Goal: Task Accomplishment & Management: Manage account settings

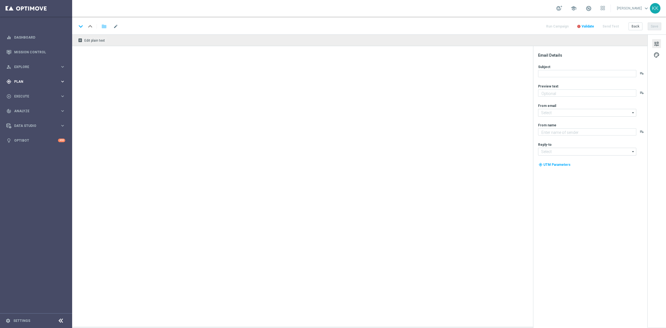
click at [52, 78] on div "gps_fixed Plan keyboard_arrow_right" at bounding box center [36, 81] width 72 height 15
click at [39, 91] on link "Target Groups" at bounding box center [35, 93] width 43 height 4
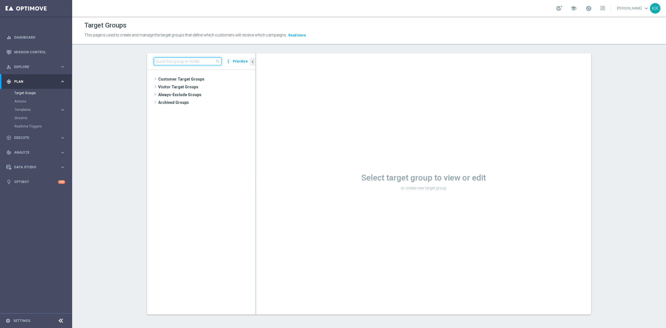
click at [183, 59] on input at bounding box center [188, 61] width 68 height 8
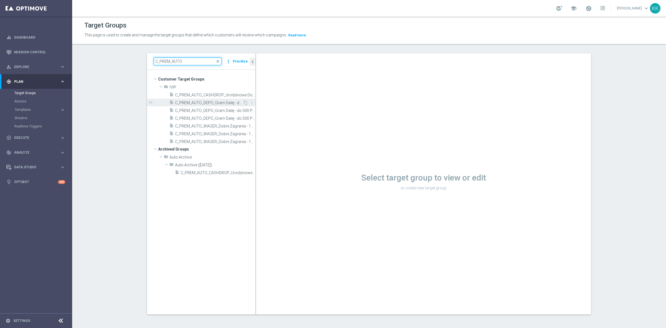
type input "C_PREM_AUTO"
click at [211, 104] on span "C_PREM_AUTO_DEPO_Gram Dalej - do 500 PLN MAIL_DAILY" at bounding box center [209, 102] width 68 height 5
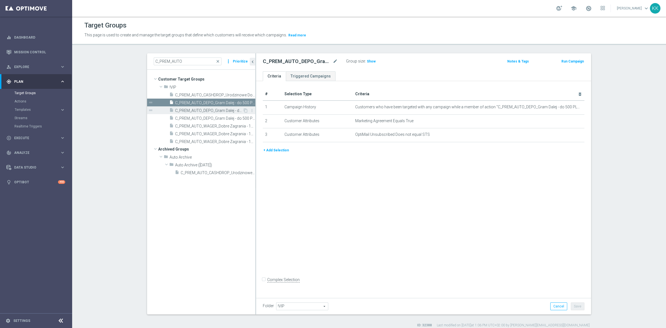
click at [199, 112] on span "C_PREM_AUTO_DEPO_Gram Dalej - do 500 PLN PW_DAILY" at bounding box center [209, 110] width 68 height 5
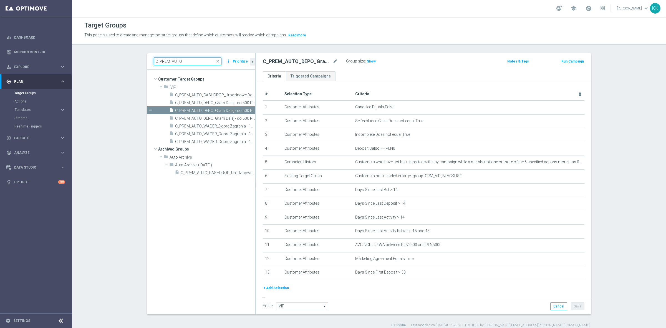
click at [173, 62] on input "C_PREM_AUTO" at bounding box center [188, 61] width 68 height 8
click at [127, 60] on section "C_PREM_AUTO close more_vert Prioritize Customer Target Groups library_add creat…" at bounding box center [369, 190] width 594 height 274
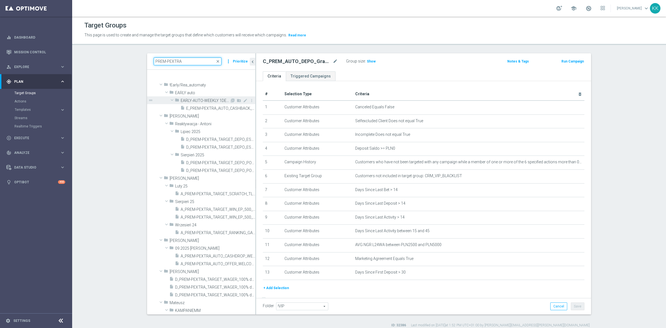
scroll to position [277, 0]
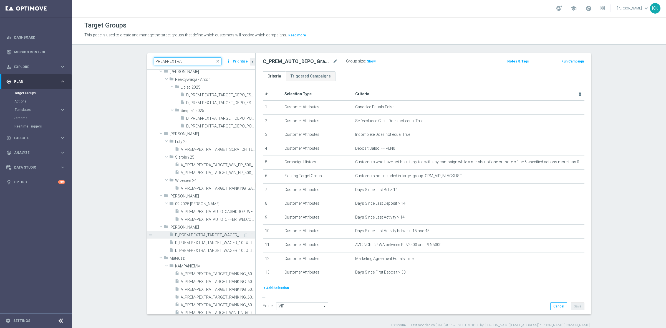
type input "PREM-PEXTRA"
click at [193, 232] on span "D_PREM-PEXTRA_TARGET_WAGER_100% do 1000 PLN_PLMECZE_040925" at bounding box center [209, 234] width 68 height 5
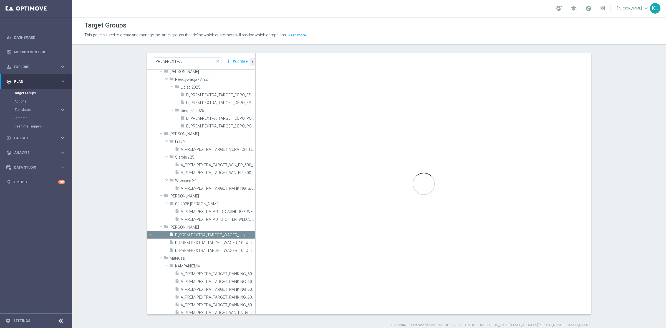
checkbox input "true"
type input "[PERSON_NAME]"
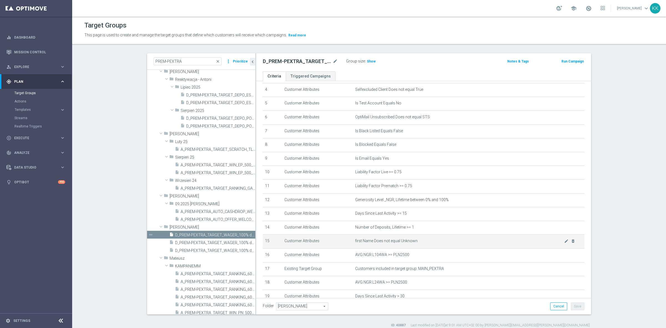
scroll to position [100, 0]
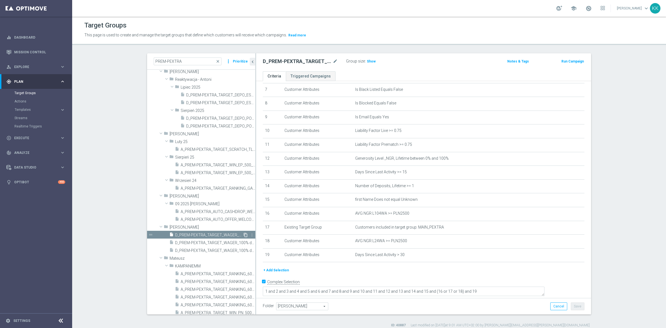
click at [243, 235] on icon "content_copy" at bounding box center [245, 234] width 4 height 4
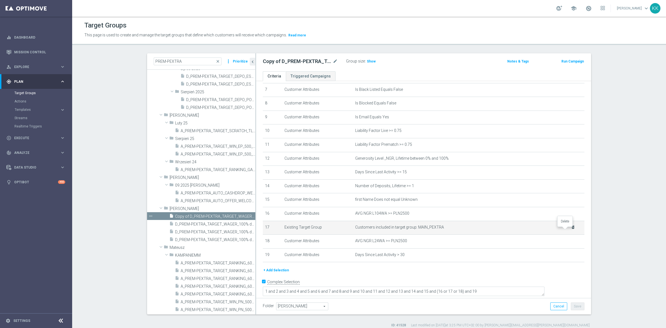
click at [571, 229] on icon "delete_forever" at bounding box center [573, 227] width 4 height 4
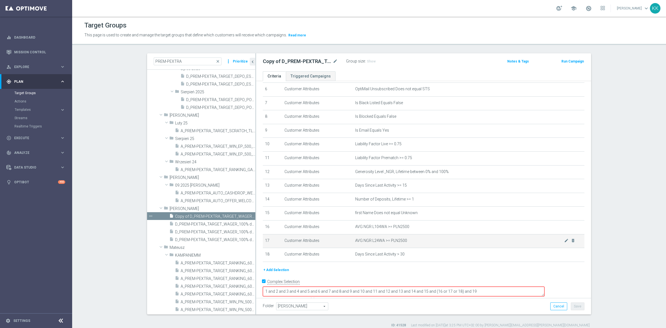
type input "P"
click at [221, 227] on div "insert_drive_file D_PREM-PEXTRA_TARGET_WAGER_100% do 1000 PLN_PLMECZE_040925_SMS" at bounding box center [206, 231] width 74 height 8
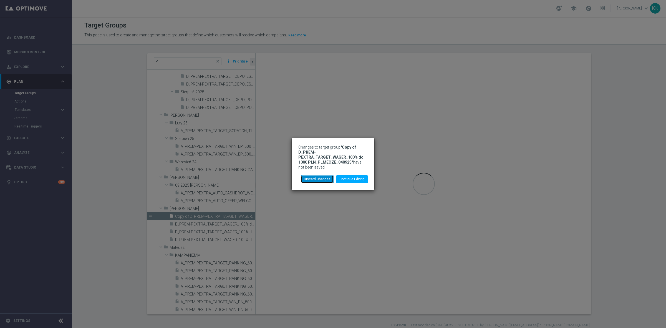
click at [324, 179] on button "Discard Changes" at bounding box center [317, 179] width 33 height 8
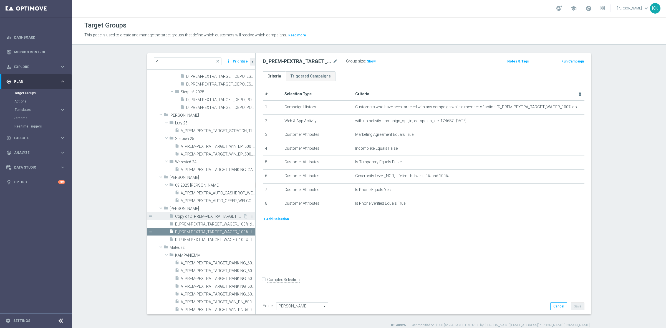
click at [216, 216] on span "Copy of D_PREM-PEXTRA_TARGET_WAGER_100% do 1000 PLN_PLMECZE_040925" at bounding box center [209, 216] width 68 height 5
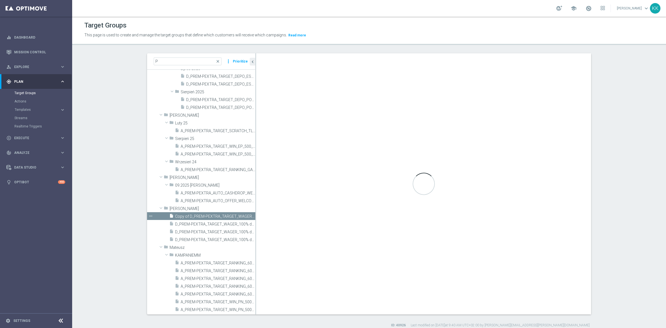
checkbox input "true"
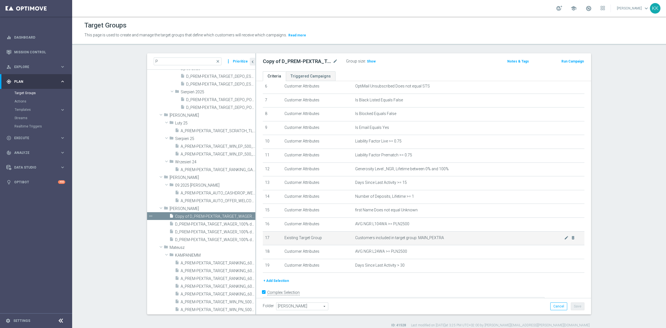
scroll to position [100, 0]
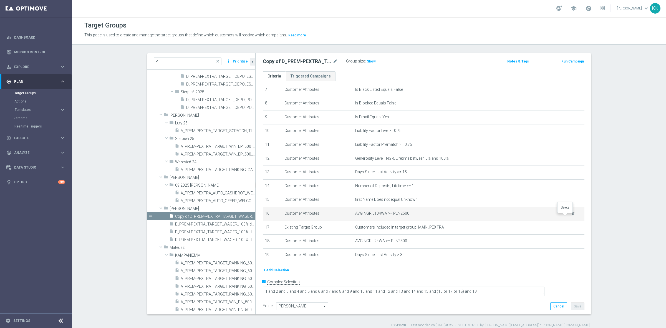
click at [571, 215] on icon "delete_forever" at bounding box center [573, 213] width 4 height 4
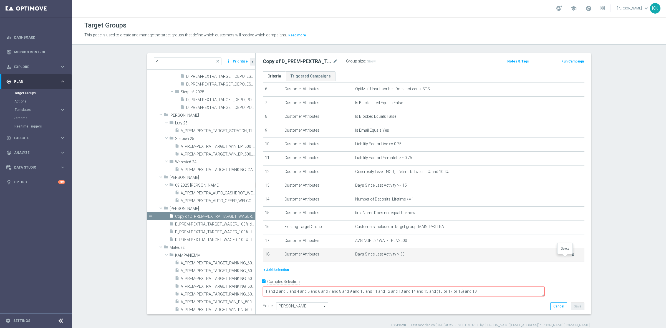
click at [571, 256] on icon "delete_forever" at bounding box center [573, 254] width 4 height 4
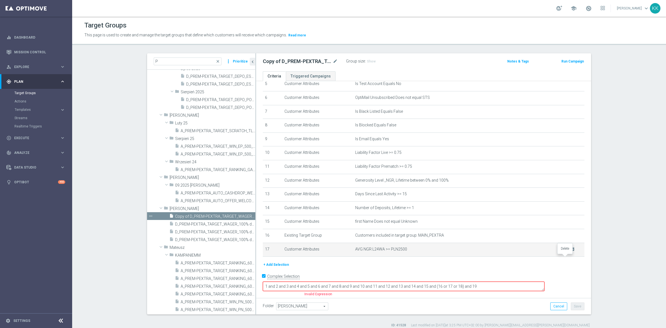
scroll to position [73, 0]
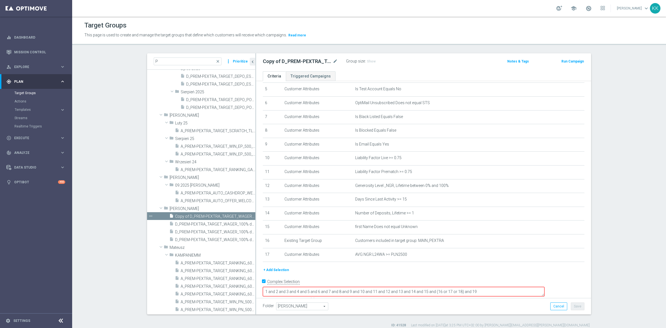
click at [498, 287] on textarea "1 and 2 and 3 and 4 and 5 and 6 and 7 and 8 and 9 and 10 and 11 and 12 and 13 a…" at bounding box center [404, 292] width 282 height 10
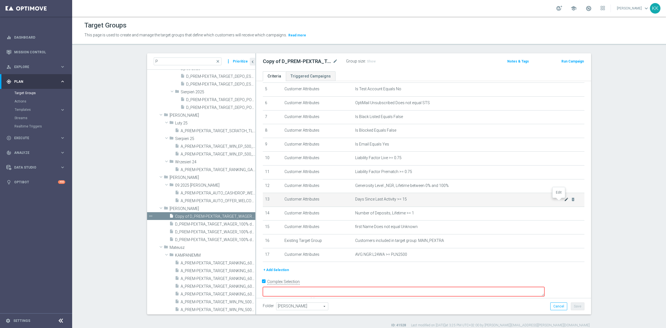
click at [564, 200] on icon "mode_edit" at bounding box center [566, 199] width 4 height 4
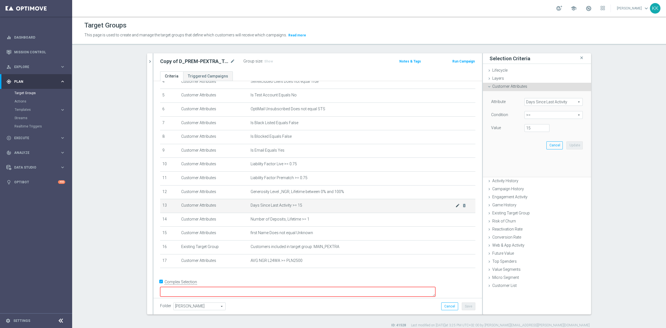
scroll to position [0, 0]
click at [545, 116] on span ">=" at bounding box center [554, 114] width 58 height 7
click at [533, 163] on label "between" at bounding box center [553, 166] width 58 height 7
type input "between"
click at [536, 128] on input "number" at bounding box center [536, 128] width 25 height 8
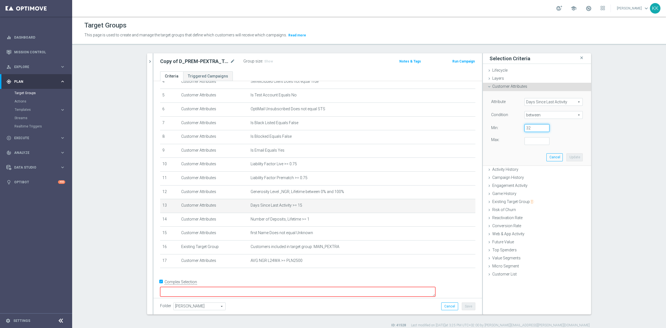
type input "32"
type input "45"
click at [571, 156] on button "Update" at bounding box center [574, 157] width 16 height 8
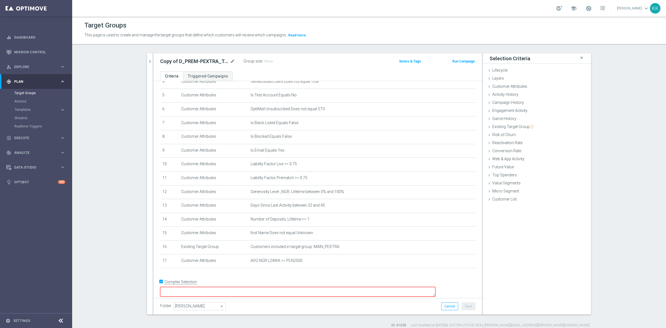
click at [161, 283] on input "Complex Selection" at bounding box center [162, 282] width 4 height 8
checkbox input "false"
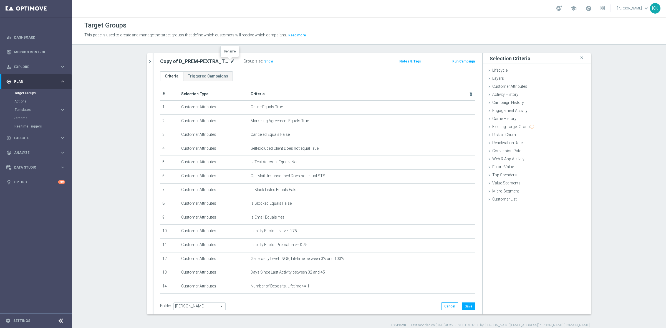
click at [232, 58] on icon "mode_edit" at bounding box center [232, 61] width 5 height 7
type input "C_PREM_AUTO_DEPO_50% DO 1000 PLN_DAILY"
click at [358, 56] on div "C_PREM_AUTO_DEPO_50% DO 1000 PLN_DAILY Group size : Show Notes & Tags Run Campa…" at bounding box center [317, 62] width 328 height 18
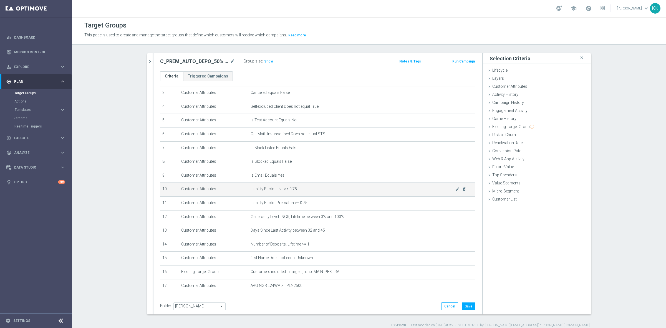
scroll to position [65, 0]
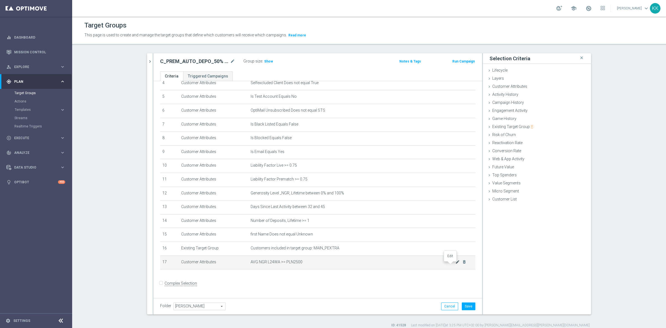
click at [455, 264] on icon "mode_edit" at bounding box center [457, 261] width 4 height 4
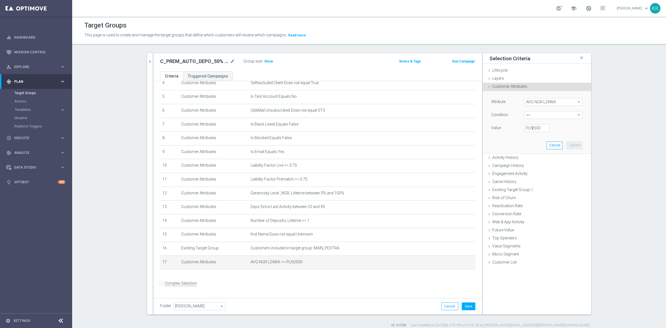
click at [551, 114] on span ">=" at bounding box center [554, 114] width 58 height 7
click at [541, 167] on span "between" at bounding box center [553, 166] width 53 height 4
type input "between"
click at [533, 130] on input "PLN" at bounding box center [536, 128] width 25 height 8
type input "2500"
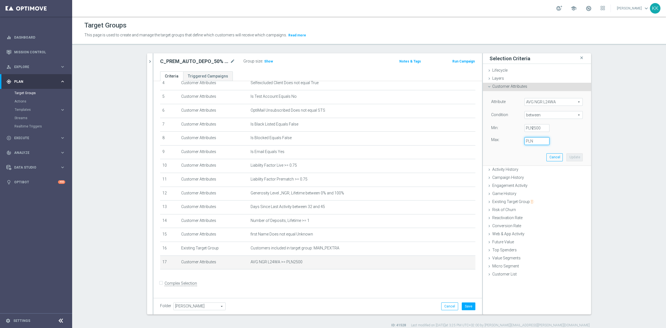
click at [533, 139] on input "PLN" at bounding box center [536, 141] width 25 height 8
type input "4999.99"
click at [570, 155] on button "Update" at bounding box center [574, 157] width 16 height 8
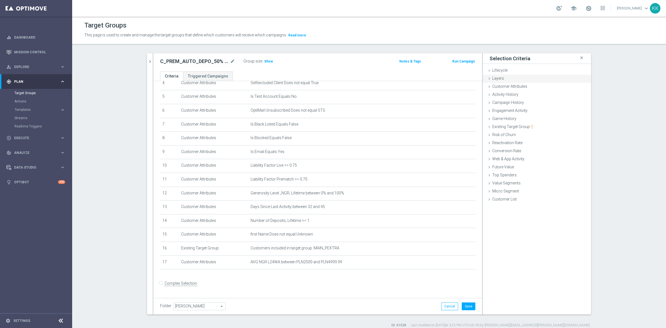
click at [515, 82] on div "Layers done" at bounding box center [537, 79] width 108 height 8
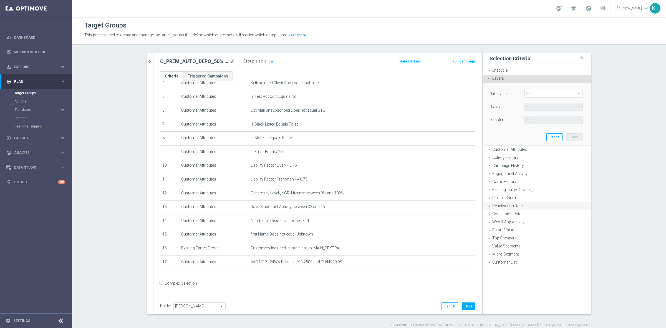
click at [520, 163] on div "Campaign History done" at bounding box center [537, 166] width 108 height 8
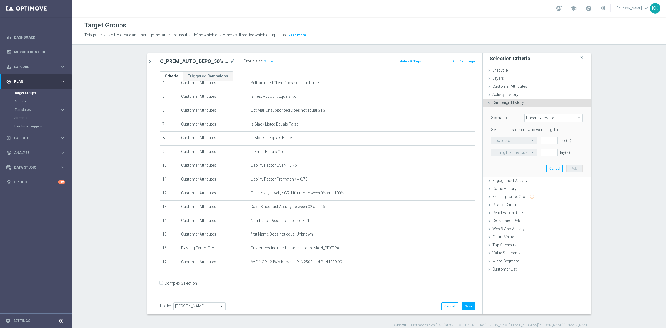
click at [534, 118] on span "Under-exposure" at bounding box center [554, 117] width 58 height 7
click at [505, 83] on div "Customer Attributes done selection updated" at bounding box center [537, 87] width 108 height 8
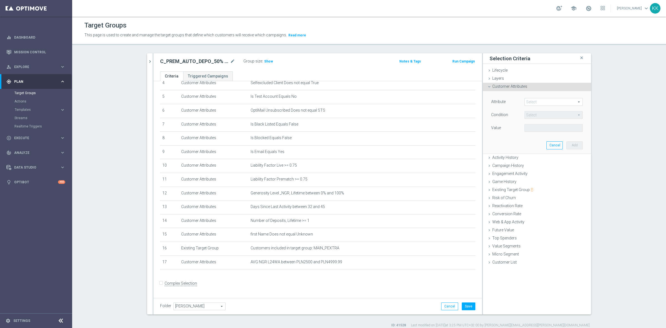
click at [531, 103] on span at bounding box center [554, 101] width 58 height 7
click at [0, 0] on input "search" at bounding box center [0, 0] width 0 height 0
type input "last depo"
click at [533, 108] on span "Days Since Last Deposit" at bounding box center [553, 110] width 53 height 4
type input "Days Since Last Deposit"
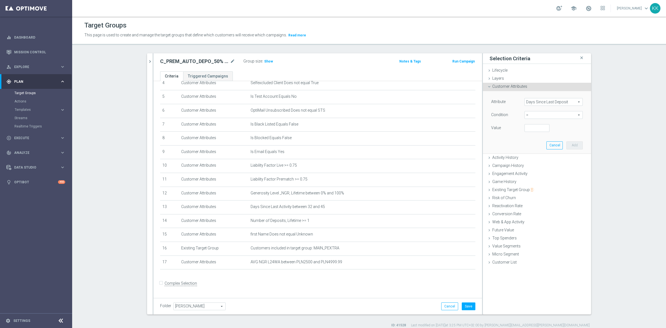
click at [533, 115] on span "=" at bounding box center [554, 114] width 58 height 7
click at [531, 159] on span ">=" at bounding box center [553, 159] width 53 height 4
type input ">="
click at [528, 130] on input "number" at bounding box center [536, 128] width 25 height 8
type input "30"
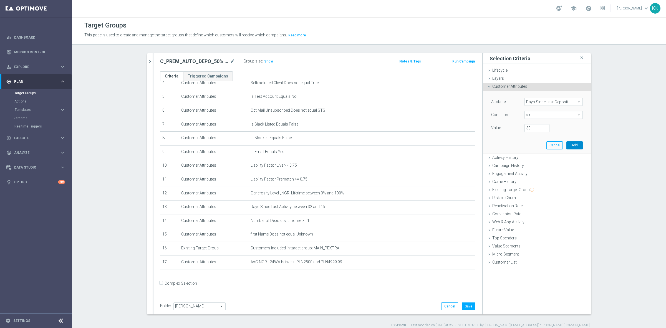
click at [574, 145] on button "Add" at bounding box center [574, 145] width 16 height 8
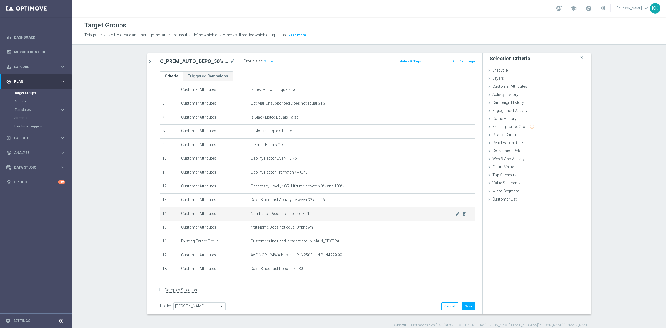
scroll to position [79, 0]
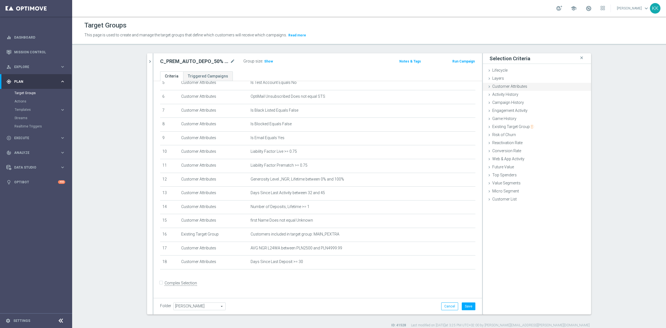
click at [516, 87] on span "Customer Attributes" at bounding box center [509, 86] width 35 height 4
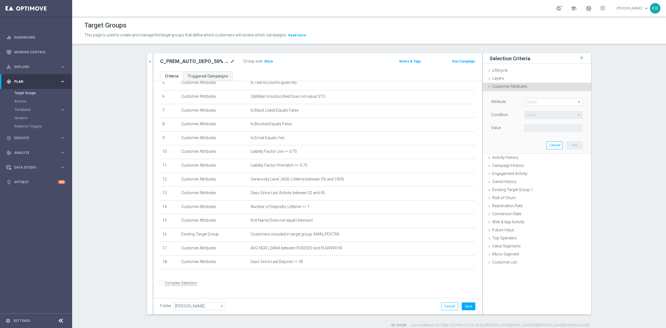
click at [528, 104] on span at bounding box center [554, 101] width 58 height 7
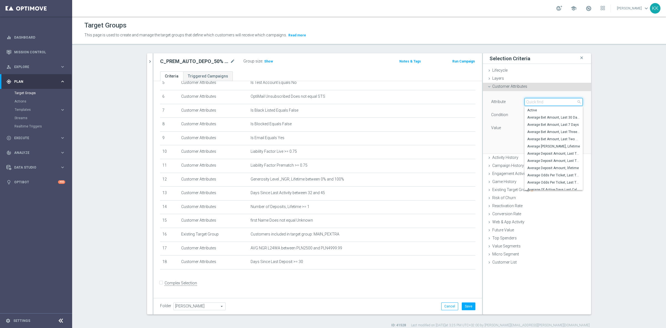
click at [528, 103] on input "search" at bounding box center [553, 102] width 58 height 8
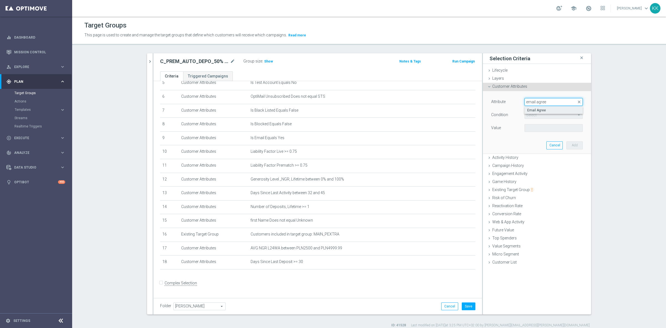
type input "email agree"
drag, startPoint x: 537, startPoint y: 113, endPoint x: 536, endPoint y: 121, distance: 8.4
click at [537, 113] on label "Email Agree" at bounding box center [553, 110] width 58 height 7
type input "Email Agree"
type input "Equals"
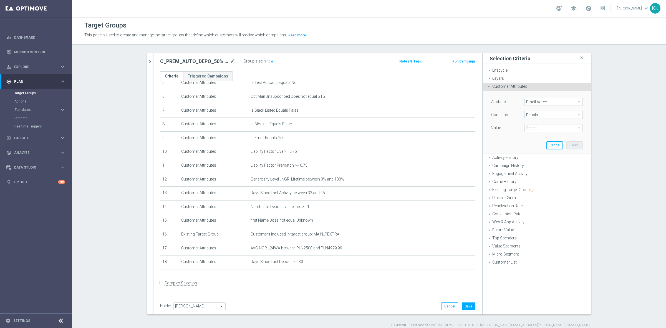
click at [536, 136] on div "Attribute Email Agree Email Agree arrow_drop_down search Condition Equals Equal…" at bounding box center [537, 122] width 100 height 62
click at [536, 133] on div "Attribute Email Agree Email Agree arrow_drop_down search Condition Equals Equal…" at bounding box center [537, 122] width 100 height 62
click at [536, 126] on span at bounding box center [554, 127] width 58 height 7
click at [537, 144] on span "TRUE" at bounding box center [553, 143] width 53 height 4
type input "TRUE"
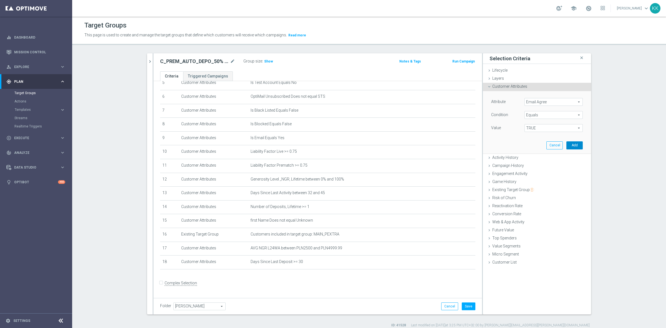
click at [576, 147] on button "Add" at bounding box center [574, 145] width 16 height 8
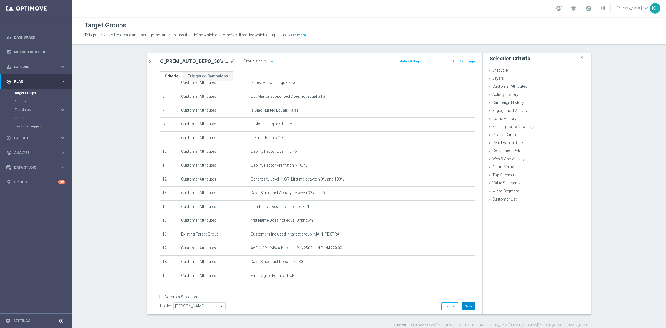
click at [462, 307] on button "Save" at bounding box center [469, 306] width 14 height 8
click at [264, 63] on h3 "Show" at bounding box center [269, 61] width 10 height 6
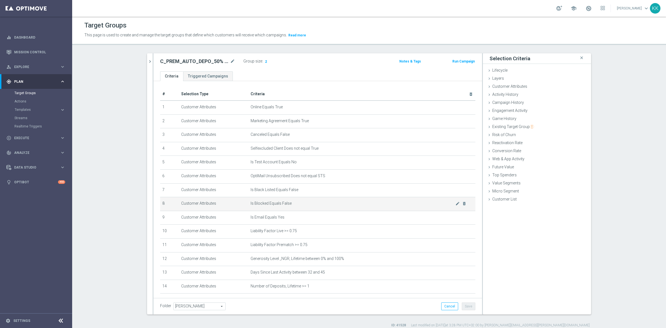
scroll to position [93, 0]
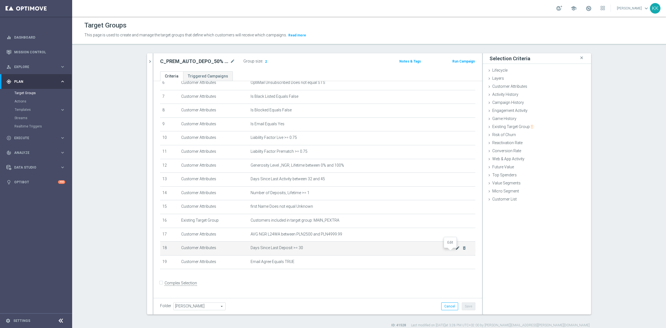
click at [455, 249] on icon "mode_edit" at bounding box center [457, 247] width 4 height 4
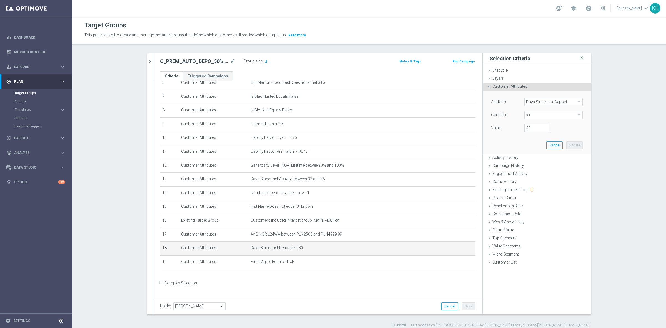
click at [540, 105] on span "Days Since Last Deposit" at bounding box center [554, 101] width 58 height 7
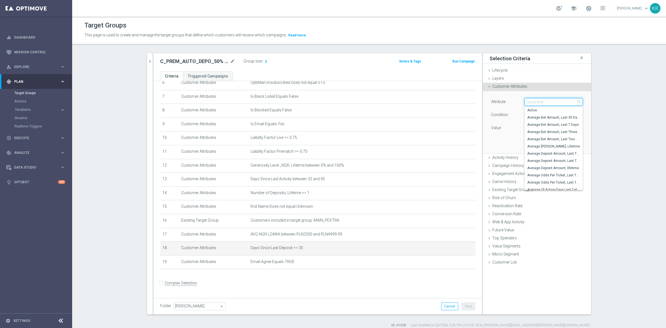
click at [541, 103] on input "search" at bounding box center [553, 102] width 58 height 8
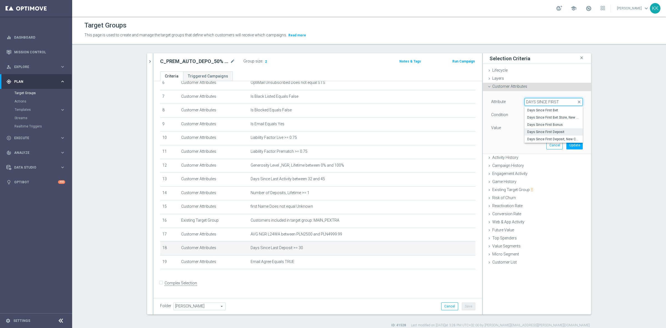
type input "DAYS SINCE FIRST"
click at [539, 134] on span "Days Since First Deposit" at bounding box center [553, 132] width 53 height 4
type input "Days Since First Deposit"
type input "="
click at [531, 117] on span "=" at bounding box center [554, 114] width 58 height 7
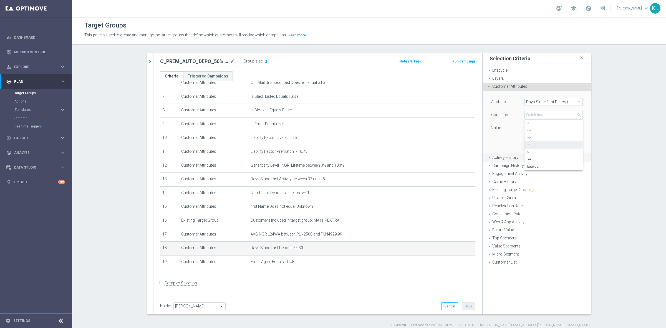
click at [544, 161] on span ">=" at bounding box center [553, 159] width 53 height 4
type input ">="
click at [535, 128] on input "number" at bounding box center [536, 128] width 25 height 8
type input "30"
click at [530, 113] on span ">=" at bounding box center [554, 114] width 58 height 7
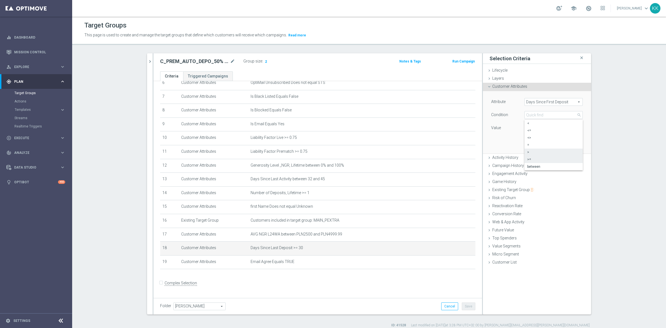
click at [533, 153] on span ">" at bounding box center [553, 152] width 53 height 4
type input ">"
click at [535, 131] on input "number" at bounding box center [536, 128] width 25 height 8
type input "30"
click at [576, 142] on button "Update" at bounding box center [574, 145] width 16 height 8
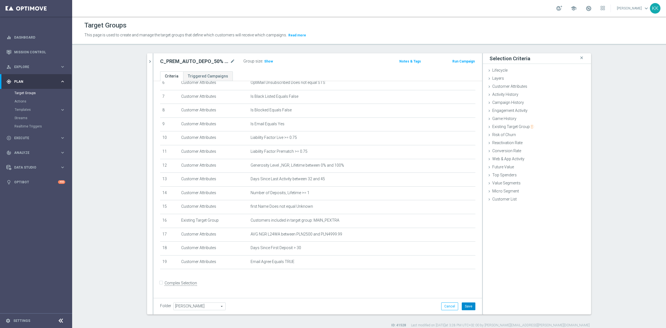
click at [462, 304] on button "Save" at bounding box center [469, 306] width 14 height 8
click at [264, 63] on span "Show" at bounding box center [268, 61] width 9 height 4
click at [462, 167] on icon "delete_forever" at bounding box center [464, 165] width 4 height 4
click at [469, 305] on button "Save" at bounding box center [469, 306] width 14 height 8
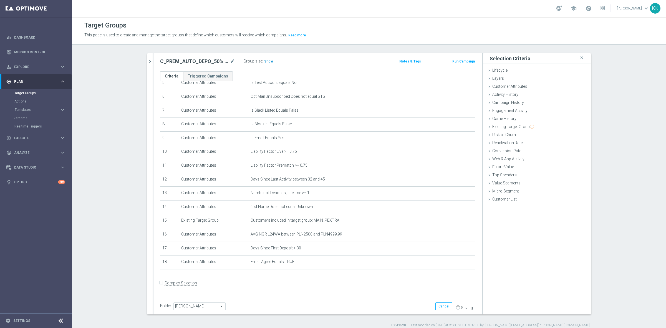
click at [264, 60] on span "Show" at bounding box center [268, 61] width 9 height 4
click at [462, 222] on icon "delete_forever" at bounding box center [464, 220] width 4 height 4
click at [468, 306] on button "Save" at bounding box center [469, 306] width 14 height 8
click at [268, 61] on span "Show" at bounding box center [268, 61] width 9 height 4
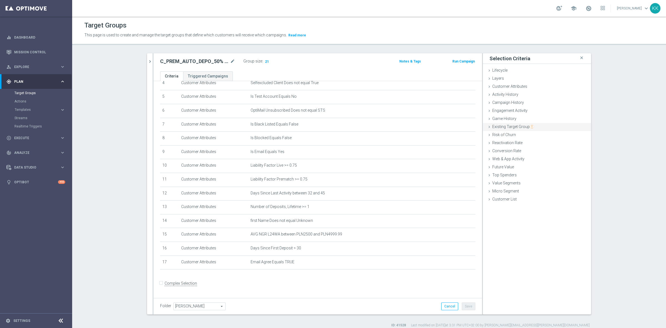
click at [508, 125] on span "Existing Target Group" at bounding box center [513, 126] width 42 height 4
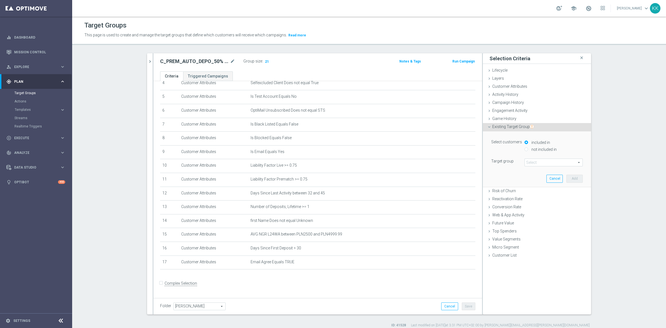
click at [530, 151] on label "not included in" at bounding box center [543, 149] width 27 height 5
click at [528, 151] on input "not included in" at bounding box center [526, 149] width 4 height 4
radio input "true"
click at [533, 163] on span at bounding box center [554, 162] width 58 height 7
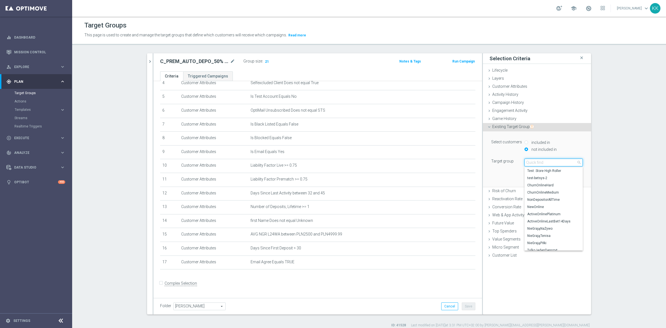
click at [533, 163] on input "search" at bounding box center [553, 162] width 58 height 8
type input "CRM_VIP_BLACK"
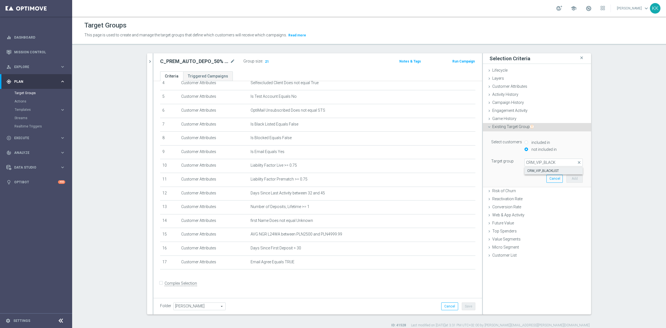
click at [546, 168] on label "CRM_VIP_BLACKLIST" at bounding box center [553, 170] width 58 height 7
type input "CRM_VIP_BLACKLIST"
click at [568, 178] on button "Add" at bounding box center [574, 178] width 16 height 8
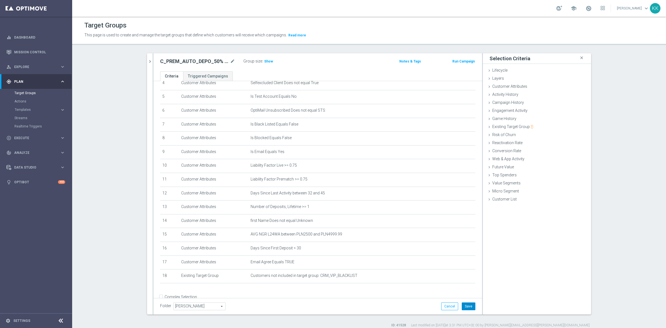
click at [464, 304] on button "Save" at bounding box center [469, 306] width 14 height 8
click at [266, 63] on span "Show" at bounding box center [268, 61] width 9 height 4
click at [149, 65] on button "chevron_right" at bounding box center [150, 61] width 6 height 16
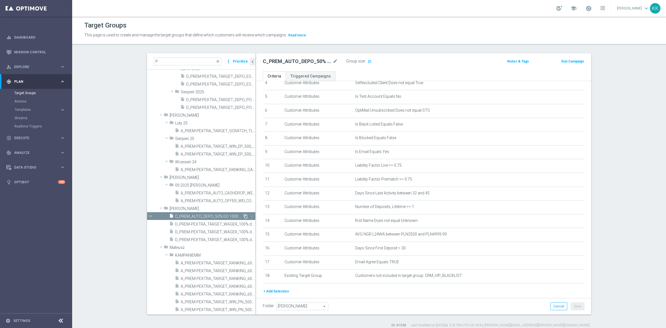
click at [243, 216] on icon "content_copy" at bounding box center [245, 216] width 4 height 4
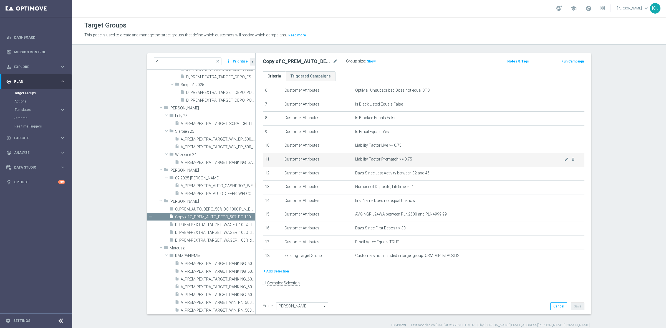
scroll to position [5, 0]
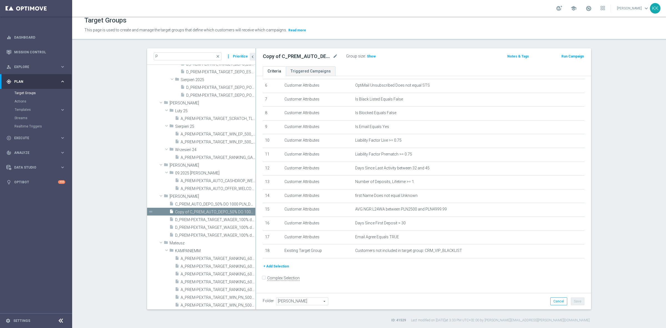
click at [330, 52] on div "Copy of C_PREM_AUTO_DEPO_50% DO 1000 PLN_DAILY mode_edit Group size : Show Note…" at bounding box center [423, 57] width 335 height 18
click at [333, 56] on icon "mode_edit" at bounding box center [335, 56] width 5 height 7
click at [303, 51] on div "Copy of C_PREM_AUTO_DEPO_50% DO 1000 PLN_DAILY Group size : Show Notes & Tags R…" at bounding box center [423, 57] width 335 height 18
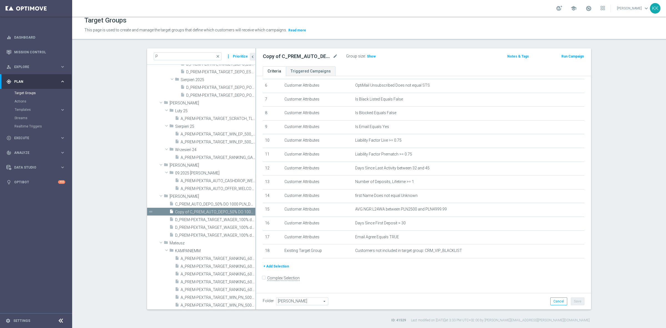
click at [330, 52] on div "Copy of C_PREM_AUTO_DEPO_50% DO 1000 PLN_DAILY mode_edit" at bounding box center [304, 56] width 83 height 8
click at [333, 51] on div "Copy of C_PREM_AUTO_DEPO_50% DO 1000 PLN_DAILY mode_edit Group size : Show Note…" at bounding box center [423, 57] width 335 height 18
click at [333, 55] on icon "mode_edit" at bounding box center [335, 56] width 5 height 7
click at [314, 54] on input "Copy of C_PREM_AUTO_DEPO_50% DO 1000 PLN_DAILY" at bounding box center [300, 57] width 75 height 8
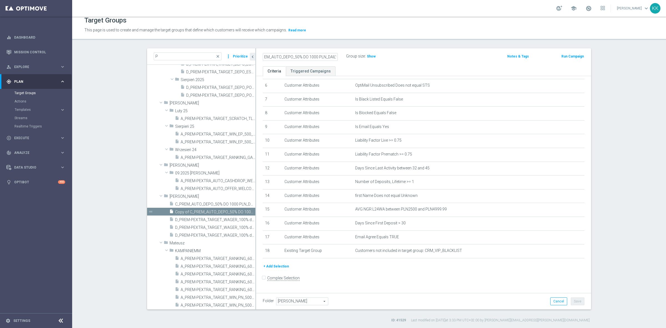
drag, startPoint x: 300, startPoint y: 57, endPoint x: -30, endPoint y: 55, distance: 329.5
click at [0, 55] on html "equalizer Dashboard Mission Control" at bounding box center [333, 164] width 666 height 328
click at [312, 53] on input "C_PREM_AUTO_DEPO_50% DO 1000 PLN_DAILY" at bounding box center [300, 57] width 75 height 8
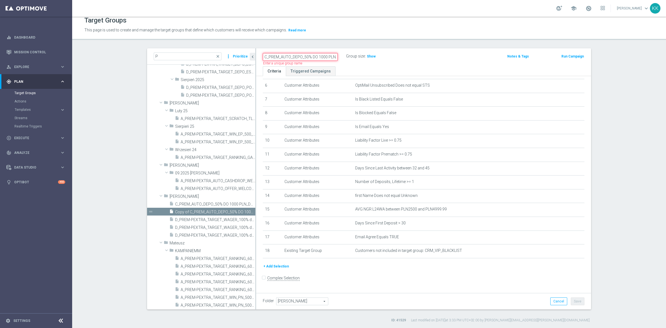
click at [312, 53] on input "C_PREM_AUTO_DEPO_50% DO 1000 PLN_DAILY" at bounding box center [300, 57] width 75 height 8
paste input "EXTRA_AUTO_DEPO_50% DO 2"
type input "C_PEXTRA_AUTO_DEPO_50% DO 2000 PLN_DAILY"
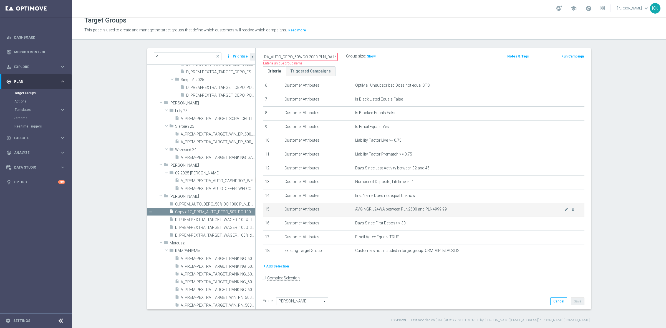
click at [564, 211] on icon "mode_edit" at bounding box center [566, 209] width 4 height 4
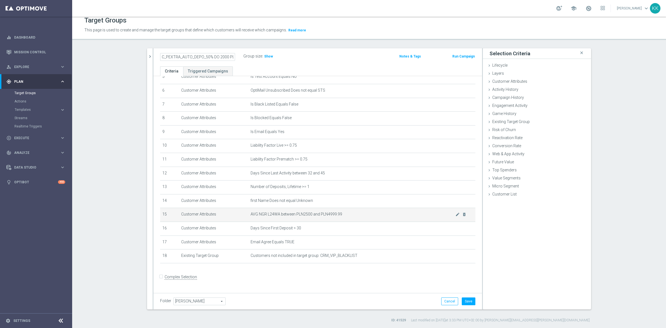
scroll to position [79, 0]
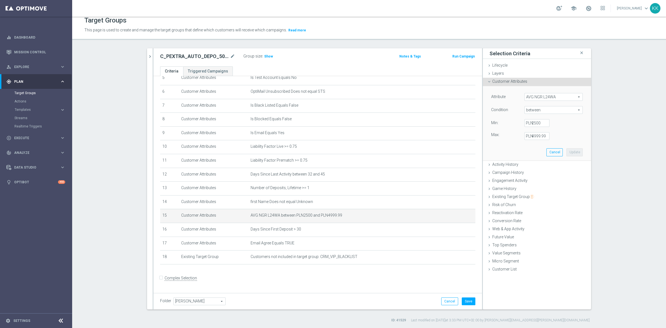
click at [531, 114] on div "between between arrow_drop_down search" at bounding box center [553, 110] width 58 height 8
click at [535, 151] on label ">=" at bounding box center [553, 154] width 58 height 7
type input ">="
click at [530, 122] on input "PLN" at bounding box center [536, 123] width 25 height 8
type input "5000"
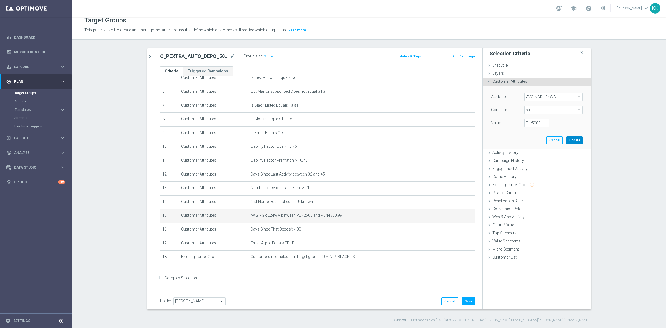
click at [570, 141] on button "Update" at bounding box center [574, 140] width 16 height 8
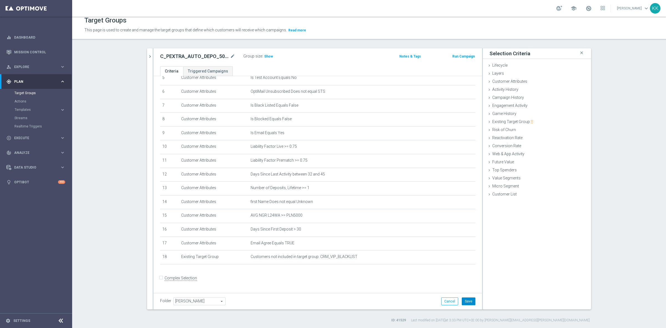
click at [467, 302] on button "Save" at bounding box center [469, 301] width 14 height 8
click at [270, 57] on div "Group size : Show" at bounding box center [270, 55] width 55 height 7
click at [264, 56] on span "Show" at bounding box center [268, 56] width 9 height 4
click at [22, 99] on link "Actions" at bounding box center [35, 101] width 43 height 4
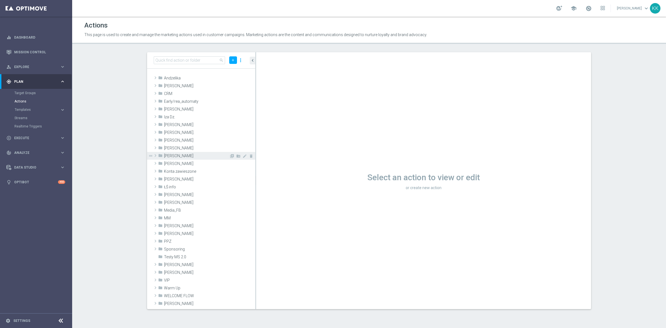
click at [210, 156] on span "[PERSON_NAME]" at bounding box center [196, 155] width 65 height 5
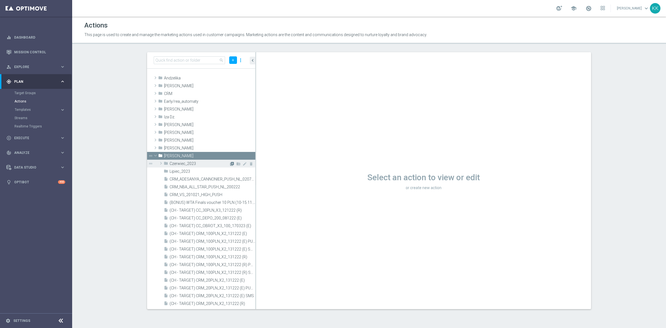
drag, startPoint x: 225, startPoint y: 155, endPoint x: 225, endPoint y: 166, distance: 10.3
click at [0, 0] on icon "library_add" at bounding box center [0, 0] width 0 height 0
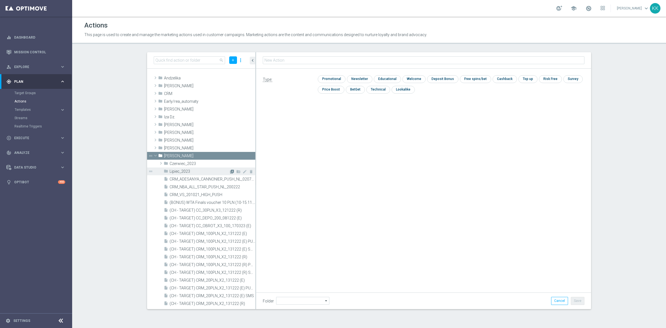
type input "[PERSON_NAME]"
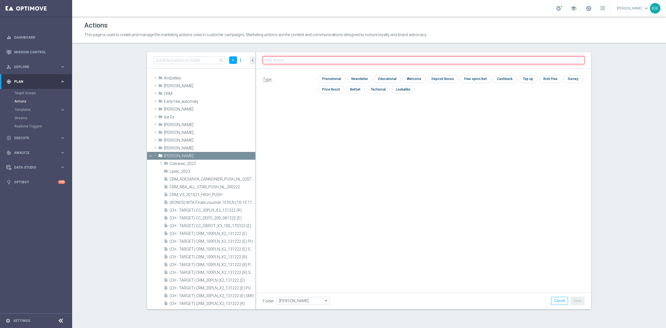
paste input "C_PREM_AUTO_DEPO_50% DO 1000 PLN_DAILY"
type input "C_PREM_AUTO_DEPO_50% DO 1000 PLN_DAILY"
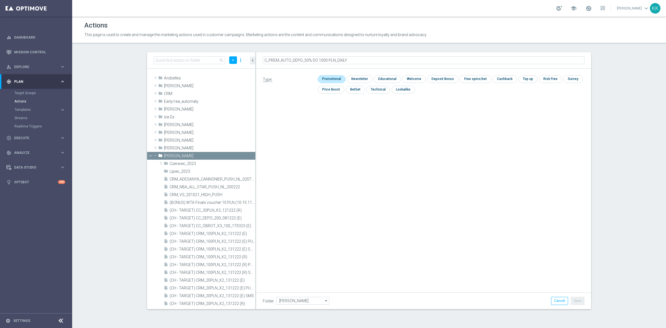
click at [338, 80] on input "checkbox" at bounding box center [331, 78] width 26 height 7
checkbox input "true"
click at [576, 300] on button "Save" at bounding box center [578, 301] width 14 height 8
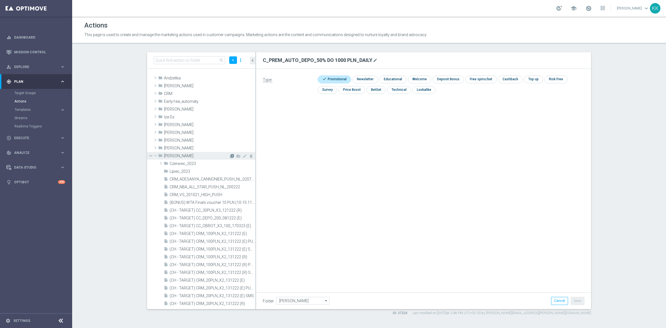
click at [230, 155] on icon "library_add" at bounding box center [232, 156] width 4 height 4
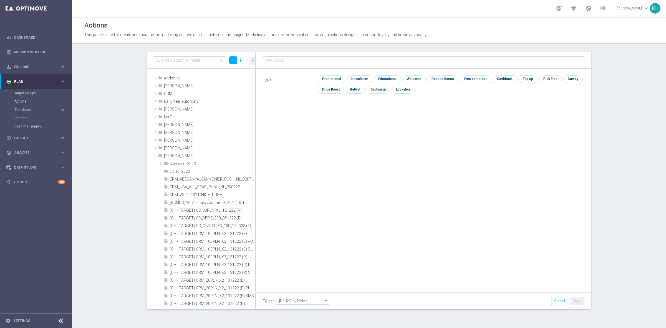
type input "C_PEXTRA_AUTO_DEPO_50% DO 2000 PLN_DAILY"
click at [334, 78] on input "checkbox" at bounding box center [331, 78] width 26 height 7
checkbox input "true"
click at [580, 299] on button "Save" at bounding box center [578, 301] width 14 height 8
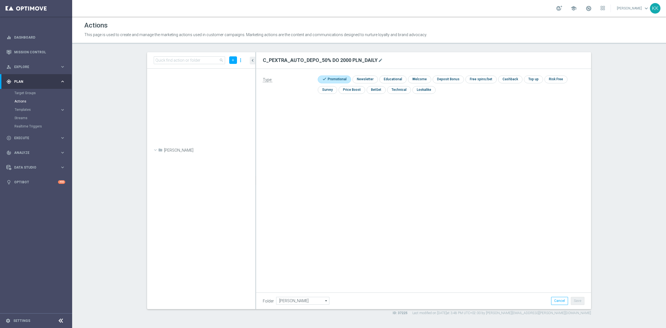
scroll to position [10027, 0]
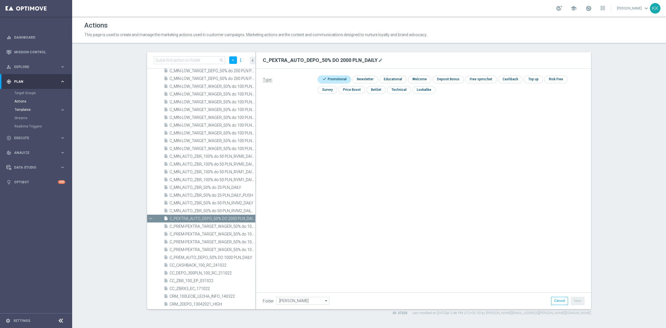
click at [21, 110] on span "Templates" at bounding box center [35, 109] width 40 height 3
click at [20, 92] on link "Target Groups" at bounding box center [35, 93] width 43 height 4
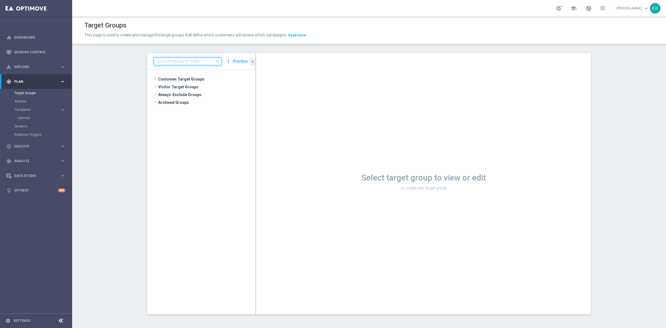
click at [182, 63] on input at bounding box center [188, 61] width 68 height 8
paste input "C_PREM_AUTO_DEPO_50% DO 1000 PLN_DAILY"
type input "C_PREM_AUTO_DEPO_50% DO 1000 PLN_DAILY"
click at [197, 92] on div "insert_drive_file C_PREM_AUTO_DEPO_50% DO 1000 PLN_DAILY" at bounding box center [206, 95] width 74 height 8
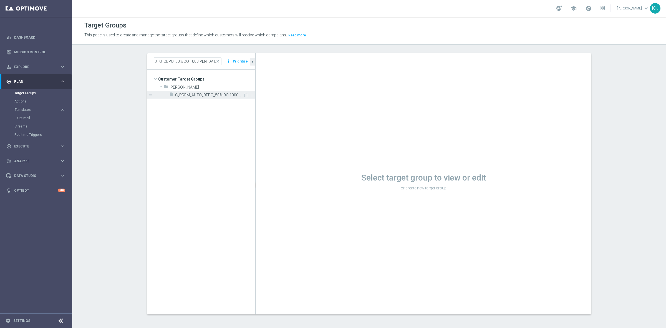
scroll to position [0, 0]
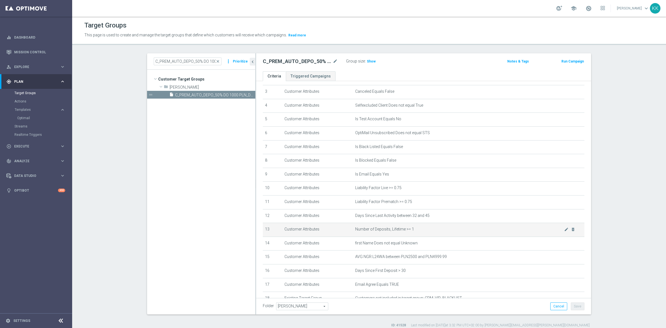
scroll to position [85, 0]
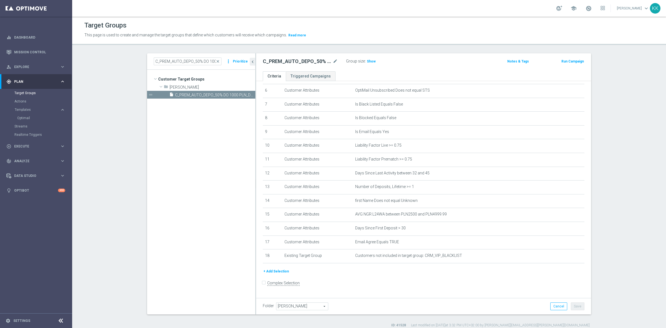
click at [274, 274] on button "+ Add Selection" at bounding box center [276, 271] width 27 height 6
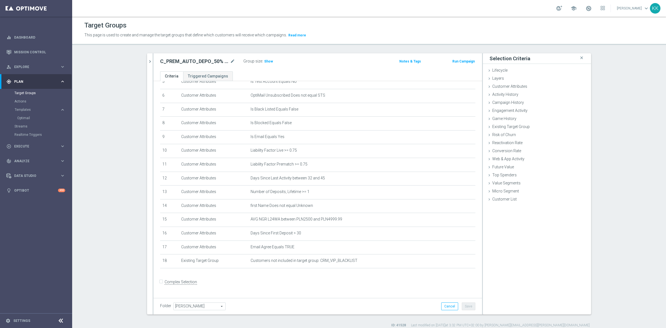
scroll to position [79, 0]
click at [506, 103] on span "Campaign History" at bounding box center [508, 102] width 32 height 4
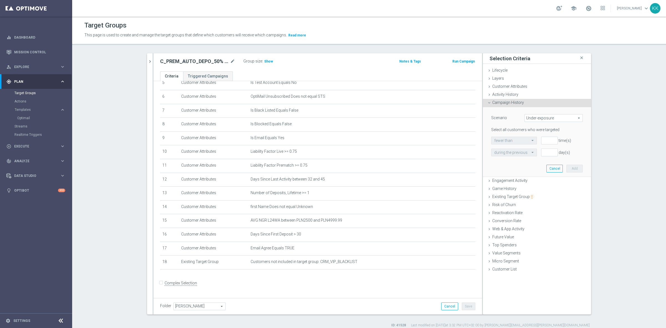
click at [525, 119] on span "Under-exposure" at bounding box center [554, 117] width 58 height 7
click at [529, 153] on span "Custom" at bounding box center [553, 155] width 52 height 4
type input "Custom"
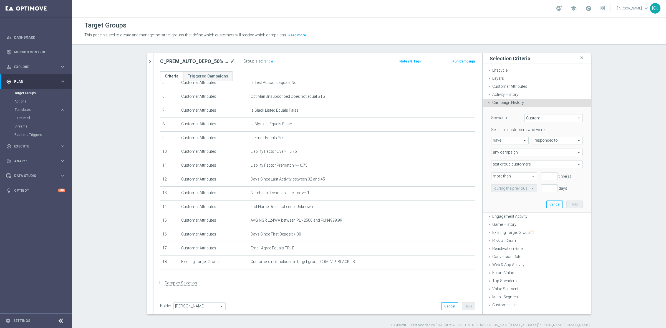
click at [504, 140] on span "have" at bounding box center [509, 140] width 37 height 7
click at [506, 152] on label "have not" at bounding box center [509, 155] width 37 height 7
type input "have not"
click at [551, 141] on span "responded to" at bounding box center [557, 140] width 49 height 7
click at [546, 155] on span "been targeted with" at bounding box center [558, 155] width 44 height 4
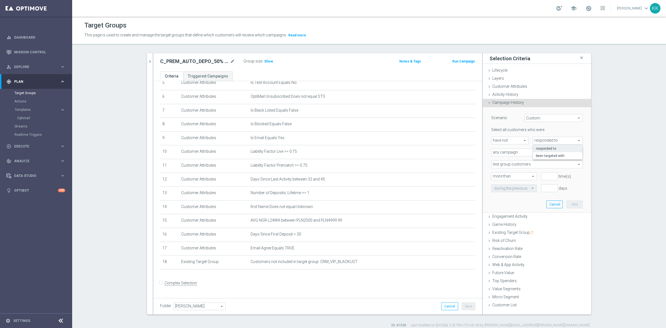
type input "been targeted with"
click at [524, 149] on span "any campaign" at bounding box center [536, 152] width 91 height 7
click at [520, 174] on span "one or more actions" at bounding box center [536, 175] width 85 height 4
type input "one or more actions"
click at [520, 164] on span at bounding box center [536, 164] width 91 height 7
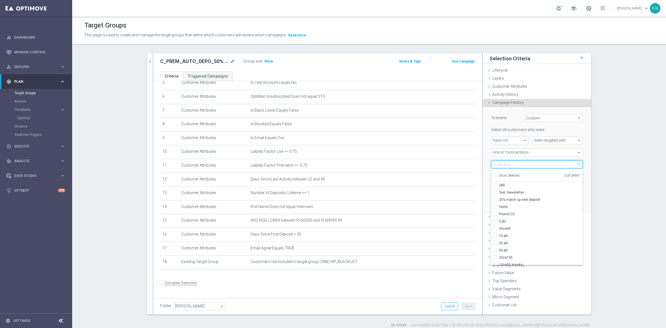
click at [511, 162] on input "search" at bounding box center [537, 164] width 92 height 8
paste input "C_PREM_AUTO_DEPO_50% DO 1000 PLN_DAILY"
type input "C_PREM_AUTO_DEPO_50% DO 1000 PLN_DAILY"
click at [495, 191] on input "C_PREM_AUTO_DEPO_50% DO 1000 PLN_DAILY" at bounding box center [497, 192] width 4 height 4
checkbox input "true"
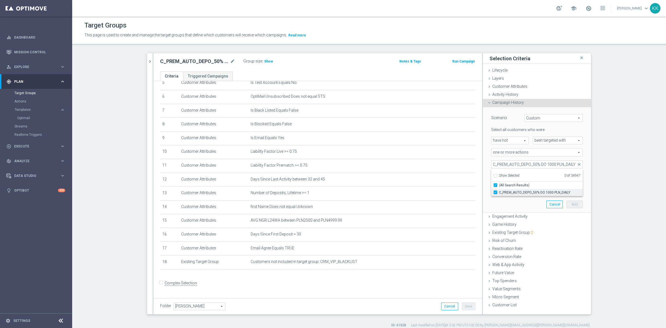
type input "C_PREM_AUTO_DEPO_50% DO 1000 PLN_DAILY"
checkbox input "true"
click at [487, 158] on div "Scenario Custom Custom arrow_drop_down search Select all customers who were hav…" at bounding box center [537, 159] width 100 height 105
click at [512, 163] on span "C_PREM_AUTO_DEPO_50% DO 1000 PLN_DAILY" at bounding box center [536, 164] width 91 height 7
click at [506, 164] on input "search" at bounding box center [537, 164] width 92 height 8
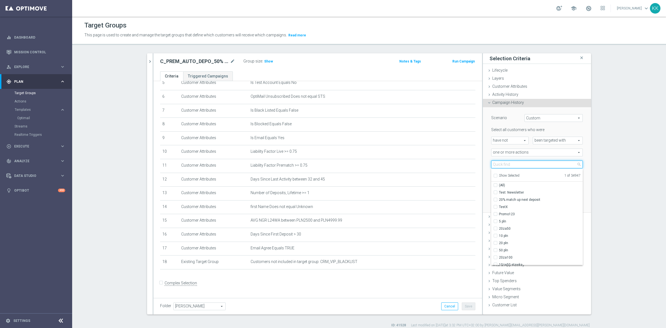
paste input "C_PEXTRA_AUTO_DEPO_50% DO 2000 PLN_DAILY"
type input "C_PEXTRA_AUTO_DEPO_50% DO 2000 PLN_DAILY"
checkbox input "true"
type input "C_PEXTRA_AUTO_DEPO_50% DO 2000 PLN_DAILY"
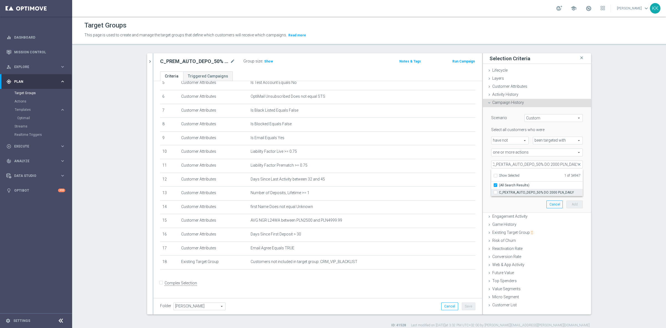
click at [495, 192] on input "C_PEXTRA_AUTO_DEPO_50% DO 2000 PLN_DAILY" at bounding box center [497, 192] width 4 height 4
checkbox input "true"
type input "Selected 2 of 34947"
checkbox input "false"
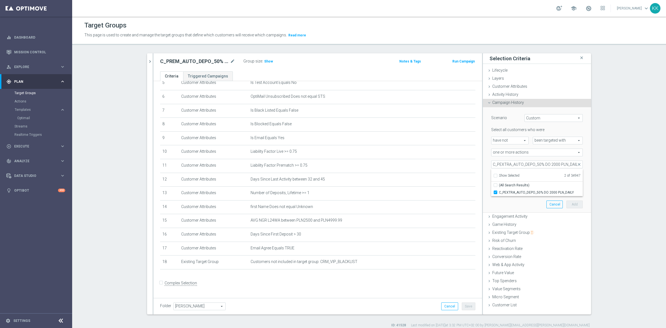
click at [495, 207] on div "Scenario Custom Custom arrow_drop_down search Select all customers who were hav…" at bounding box center [537, 159] width 100 height 105
click at [543, 176] on input "number" at bounding box center [549, 176] width 17 height 8
type input "0"
click at [542, 191] on input "1" at bounding box center [549, 188] width 17 height 8
type input "30"
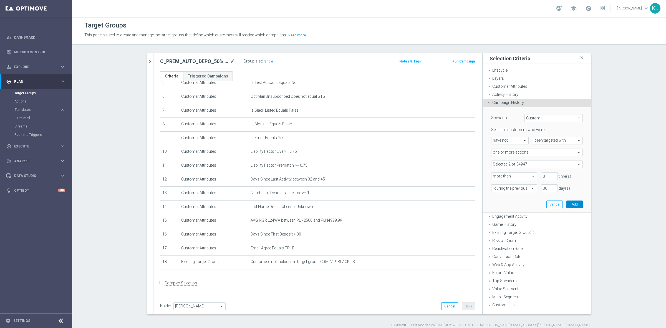
click at [579, 207] on button "Add" at bounding box center [574, 204] width 16 height 8
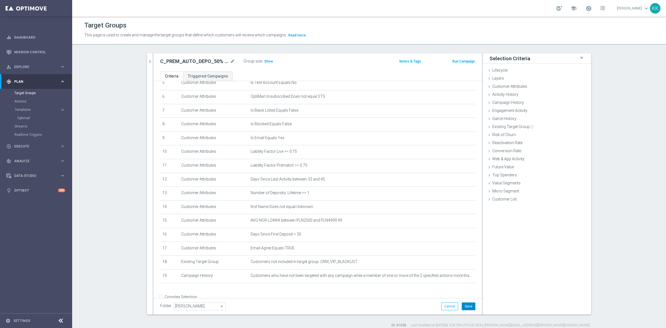
click at [462, 305] on button "Save" at bounding box center [469, 306] width 14 height 8
click at [268, 62] on span "Show" at bounding box center [268, 61] width 9 height 4
click at [147, 61] on icon "chevron_right" at bounding box center [149, 61] width 5 height 5
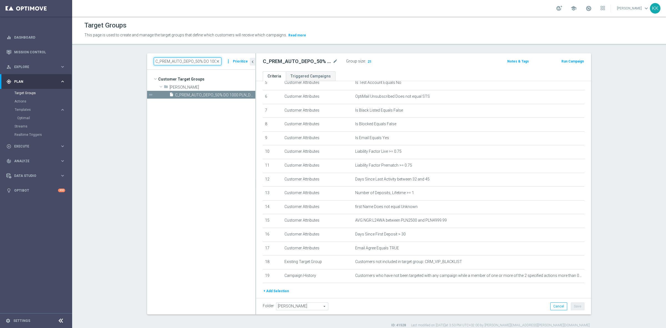
click at [192, 63] on input "C_PREM_AUTO_DEPO_50% DO 1000 PLN_DAILY" at bounding box center [188, 61] width 68 height 8
click at [191, 63] on input "C_PREM_AUTO_DEPO_50% DO 1000 PLN_DAILY" at bounding box center [188, 61] width 68 height 8
paste input "EXTRA_AUTO_DEPO_50% DO 2"
drag, startPoint x: 200, startPoint y: 58, endPoint x: 112, endPoint y: 57, distance: 87.4
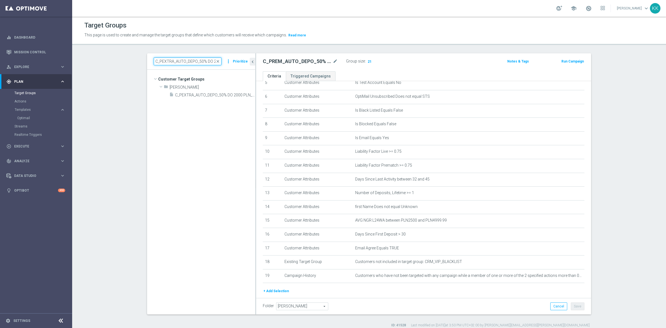
click at [111, 57] on section "C_PEXTRA_AUTO_DEPO_50% DO 2000 PLN_DAILY close more_vert Prioritize Customer Ta…" at bounding box center [369, 190] width 594 height 274
click at [200, 59] on input "C_PEXTRA_AUTO_DEPO_50% DO 2000 PLN_DAILY" at bounding box center [188, 61] width 68 height 8
type input "C_PEXTRA_AUTO_DEPO_50% DO 2000 PLN_DAILY"
click at [185, 131] on tree-viewport "Customer Target Groups library_add create_new_folder folder" at bounding box center [201, 192] width 108 height 244
click at [183, 92] on div "insert_drive_file C_PEXTRA_AUTO_DEPO_50% DO 2000 PLN_DAILY" at bounding box center [206, 95] width 74 height 8
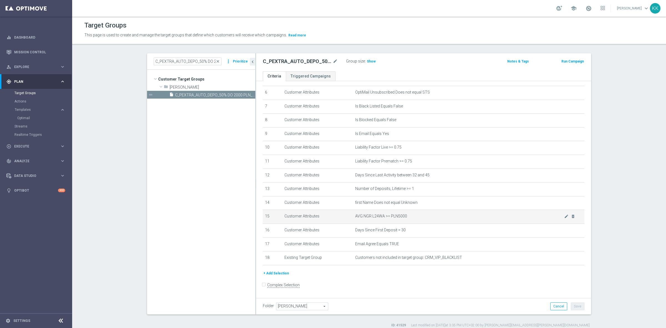
scroll to position [85, 0]
click at [273, 274] on button "+ Add Selection" at bounding box center [276, 271] width 27 height 6
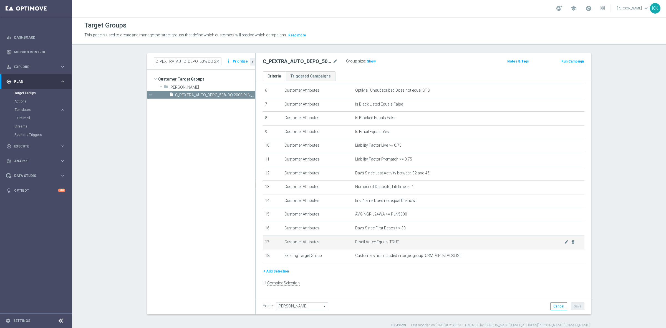
scroll to position [79, 0]
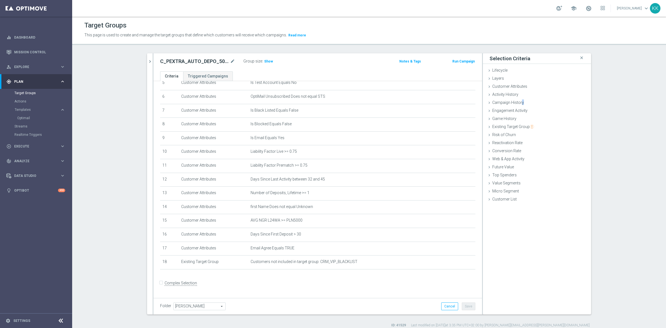
drag, startPoint x: 519, startPoint y: 105, endPoint x: 519, endPoint y: 110, distance: 4.7
click at [519, 105] on div "Campaign History done selection saved" at bounding box center [537, 103] width 108 height 8
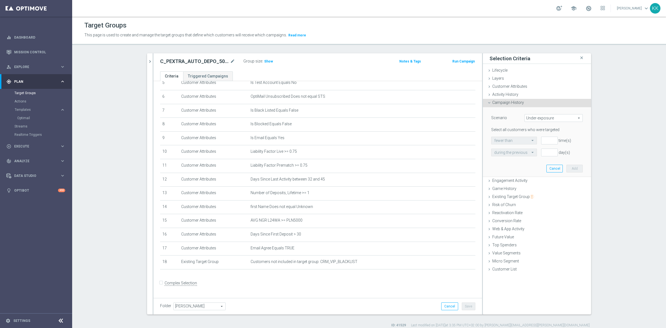
click at [533, 121] on span "Under-exposure" at bounding box center [554, 117] width 58 height 7
click at [531, 156] on span "Custom" at bounding box center [553, 155] width 52 height 4
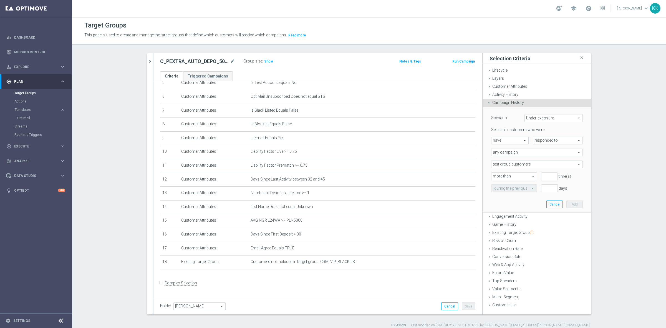
type input "Custom"
click at [540, 138] on span "responded to" at bounding box center [557, 140] width 49 height 7
click at [544, 153] on label "been targeted with" at bounding box center [557, 155] width 49 height 7
type input "been targeted with"
click at [497, 154] on span "any campaign" at bounding box center [536, 152] width 91 height 7
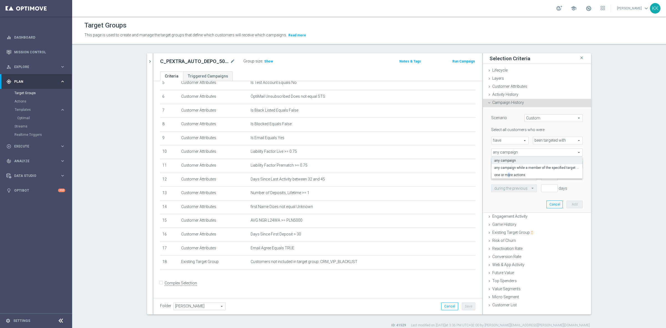
click at [506, 173] on span "one or more actions" at bounding box center [536, 175] width 85 height 4
type input "one or more actions"
click at [508, 164] on span at bounding box center [536, 164] width 91 height 7
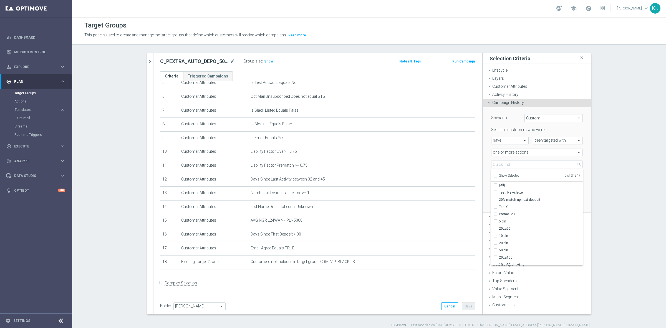
click at [500, 141] on span "have" at bounding box center [509, 140] width 37 height 7
click at [506, 152] on label "have not" at bounding box center [509, 155] width 37 height 7
type input "have not"
click at [552, 139] on span "been targeted with" at bounding box center [557, 140] width 49 height 7
click at [544, 153] on label "been targeted with" at bounding box center [557, 155] width 49 height 7
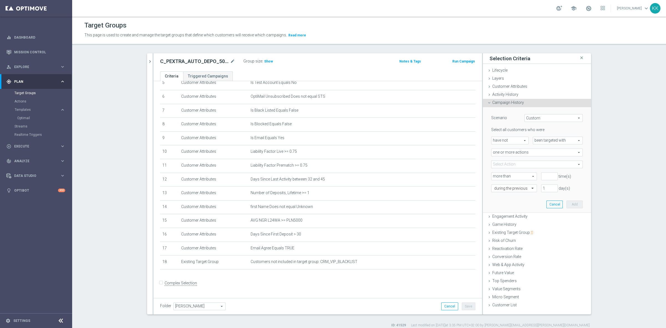
click at [509, 166] on span at bounding box center [536, 164] width 91 height 7
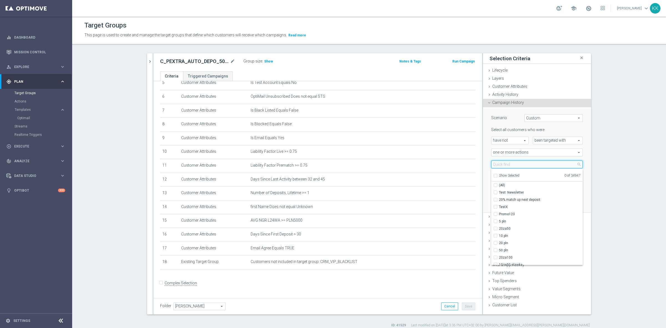
click at [509, 166] on input "search" at bounding box center [537, 164] width 92 height 8
paste input "C_PREM_AUTO_DEPO_50% DO 1000 PLN_DAILY"
type input "C_PREM_AUTO_DEPO_50% DO 1000 PLN_DAILY"
click at [499, 193] on label "C_PREM_AUTO_DEPO_50% DO 1000 PLN_DAILY" at bounding box center [541, 192] width 84 height 7
click at [495, 193] on input "C_PREM_AUTO_DEPO_50% DO 1000 PLN_DAILY" at bounding box center [497, 192] width 4 height 4
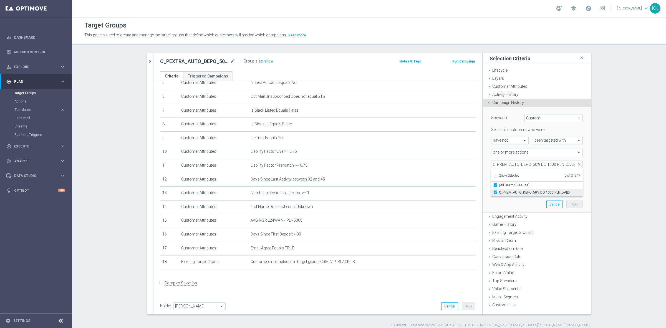
checkbox input "true"
type input "C_PREM_AUTO_DEPO_50% DO 1000 PLN_DAILY"
checkbox input "true"
click at [495, 209] on div "Scenario Custom Custom arrow_drop_down search Select all customers who were hav…" at bounding box center [537, 159] width 100 height 105
click at [510, 164] on span "C_PREM_AUTO_DEPO_50% DO 1000 PLN_DAILY" at bounding box center [536, 164] width 91 height 7
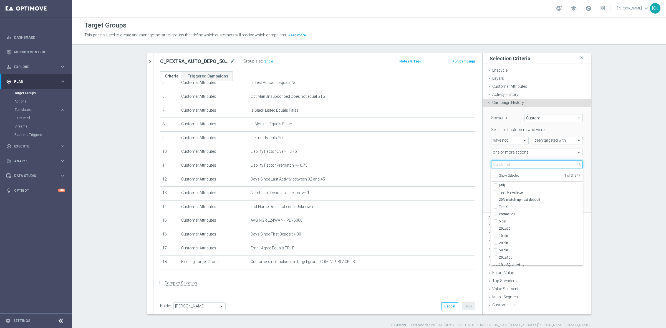
click at [508, 164] on input "search" at bounding box center [537, 164] width 92 height 8
paste input "C_PEXTRA_AUTO_DEPO_50% DO 2000 PLN_DAILY"
type input "C_PEXTRA_AUTO_DEPO_50% DO 2000 PLN_DAILY"
checkbox input "true"
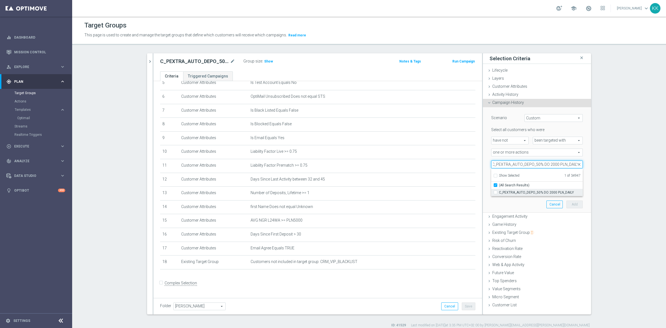
type input "C_PEXTRA_AUTO_DEPO_50% DO 2000 PLN_DAILY"
click at [495, 191] on input "C_PEXTRA_AUTO_DEPO_50% DO 2000 PLN_DAILY" at bounding box center [497, 192] width 4 height 4
checkbox input "true"
type input "Selected 2 of 34947"
checkbox input "false"
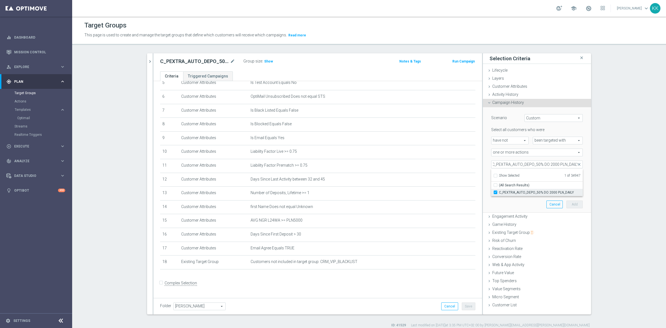
scroll to position [0, 0]
click at [500, 212] on div "Scenario Custom Custom arrow_drop_down search Select all customers who were hav…" at bounding box center [537, 159] width 100 height 105
click at [542, 177] on input "number" at bounding box center [549, 176] width 17 height 8
type input "0"
click at [542, 184] on input "1" at bounding box center [549, 188] width 17 height 8
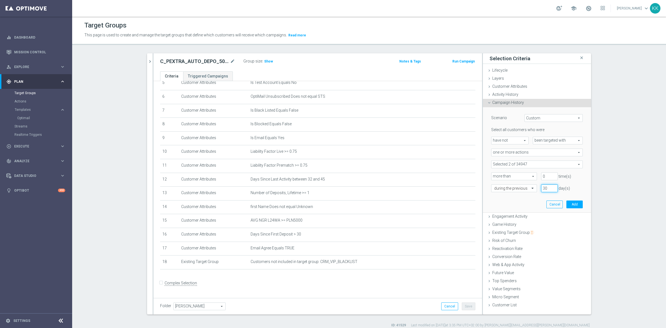
type input "30"
click at [580, 204] on div "Scenario Custom Custom arrow_drop_down search Select all customers who were hav…" at bounding box center [537, 159] width 100 height 105
click at [574, 207] on button "Add" at bounding box center [574, 204] width 16 height 8
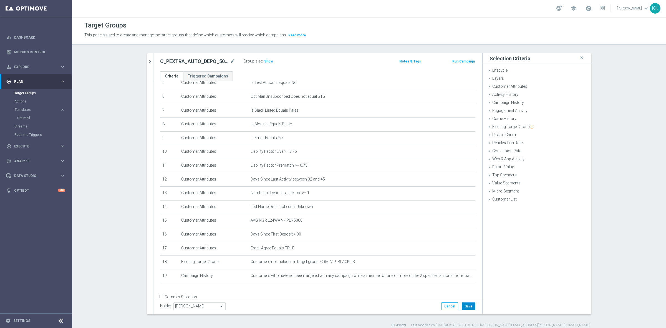
click at [465, 310] on button "Save" at bounding box center [469, 306] width 14 height 8
click at [266, 59] on h3 "Show" at bounding box center [269, 61] width 10 height 6
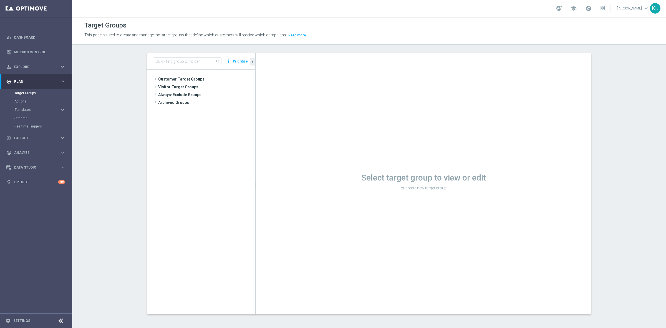
click at [162, 66] on div "search more_vert Prioritize" at bounding box center [201, 61] width 108 height 16
click at [161, 60] on input at bounding box center [188, 61] width 68 height 8
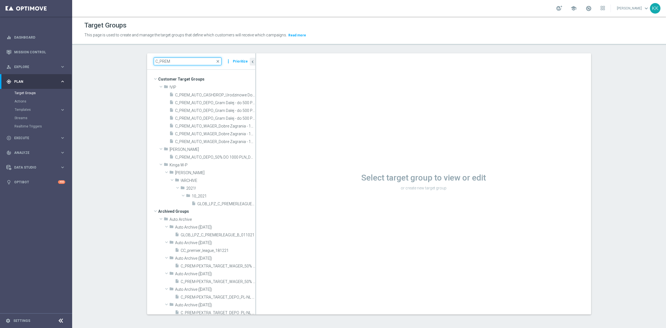
type input "C_PREM"
click at [227, 105] on span "C_PREM_AUTO_DEPO_Gram Dalej - do 500 PLN MAIL_DAILY" at bounding box center [209, 102] width 68 height 5
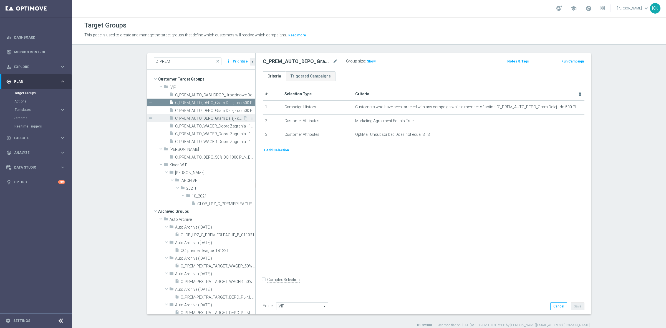
click at [216, 117] on span "C_PREM_AUTO_DEPO_Gram Dalej - do 500 PLN SMS_DAILY" at bounding box center [209, 118] width 68 height 5
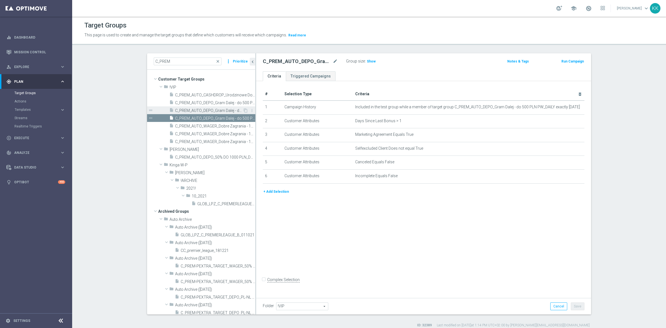
click at [217, 110] on span "C_PREM_AUTO_DEPO_Gram Dalej - do 500 PLN PW_DAILY" at bounding box center [209, 110] width 68 height 5
